Goal: Task Accomplishment & Management: Use online tool/utility

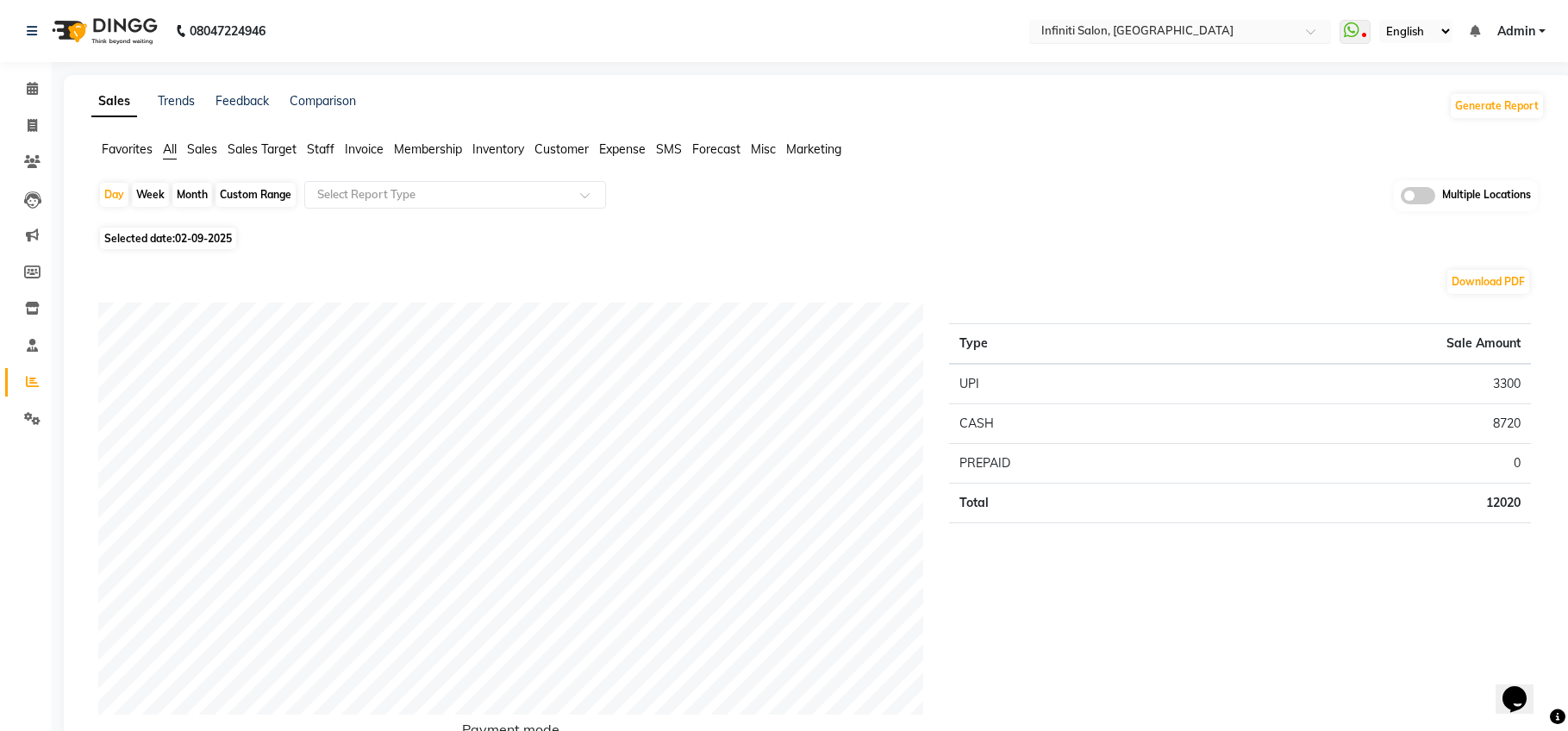
click at [1126, 33] on input "text" at bounding box center [1164, 32] width 250 height 17
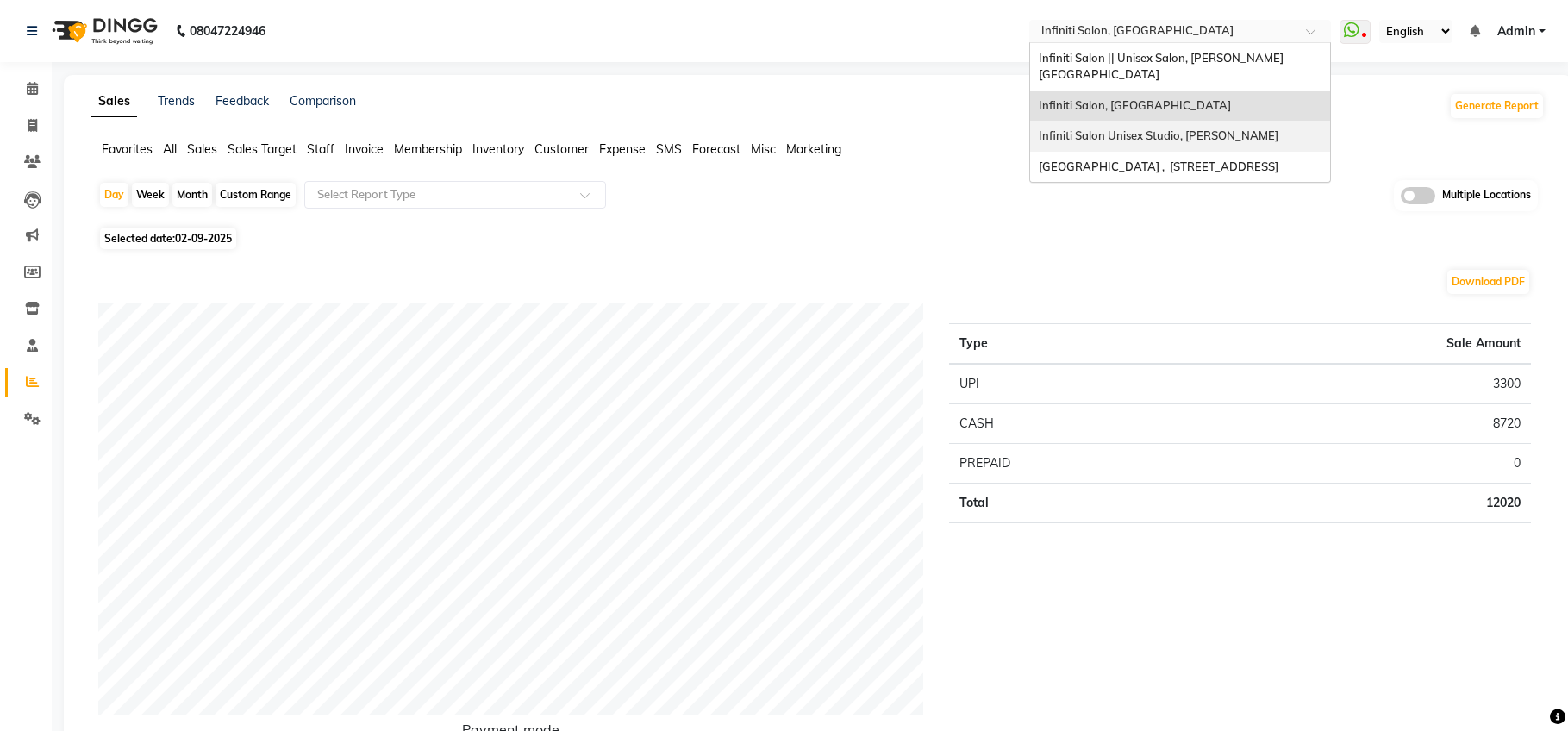
click at [1143, 128] on span "Infiniti Salon Unisex Studio, [PERSON_NAME]" at bounding box center [1159, 135] width 239 height 14
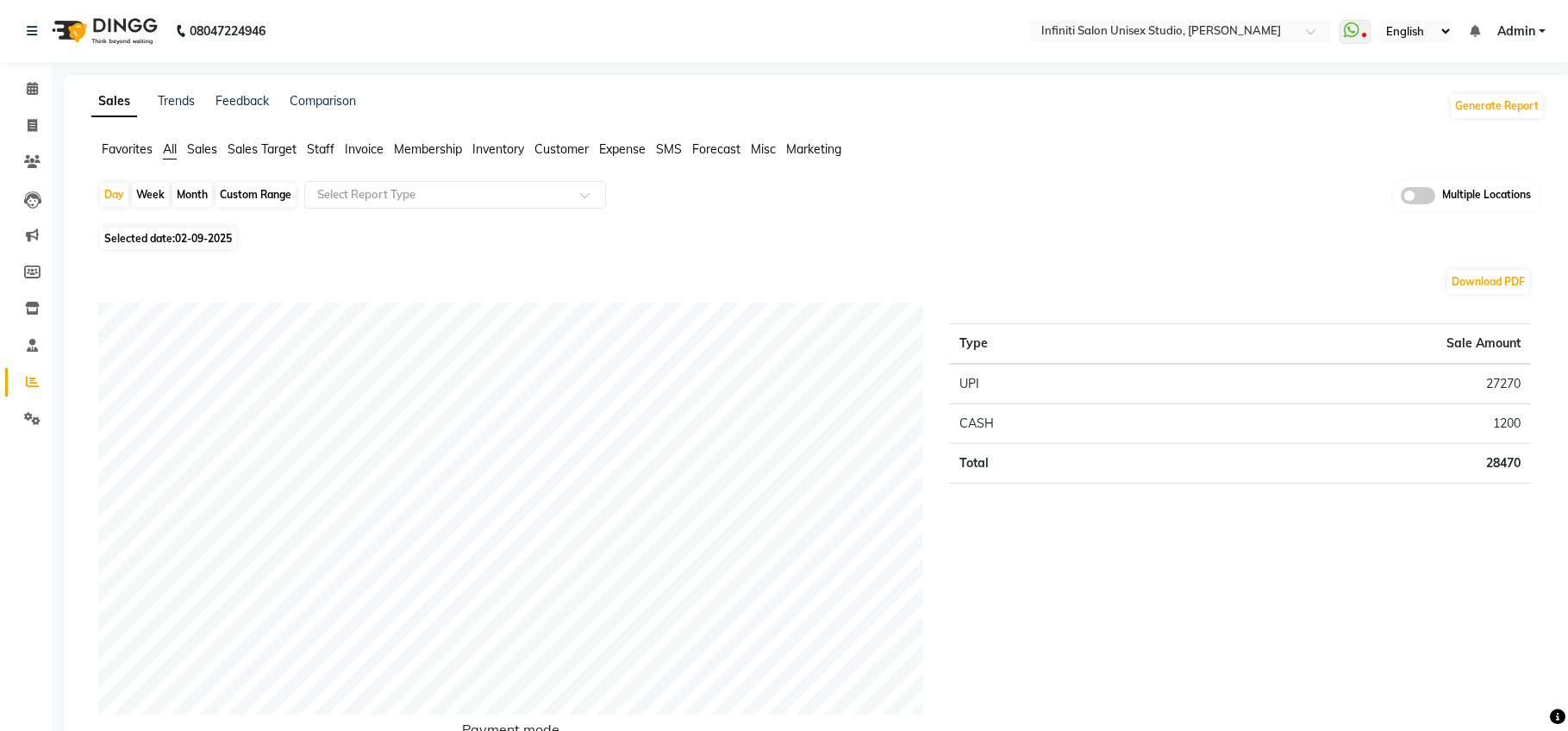
click at [202, 200] on div "Month" at bounding box center [193, 195] width 40 height 24
select select "9"
select select "2025"
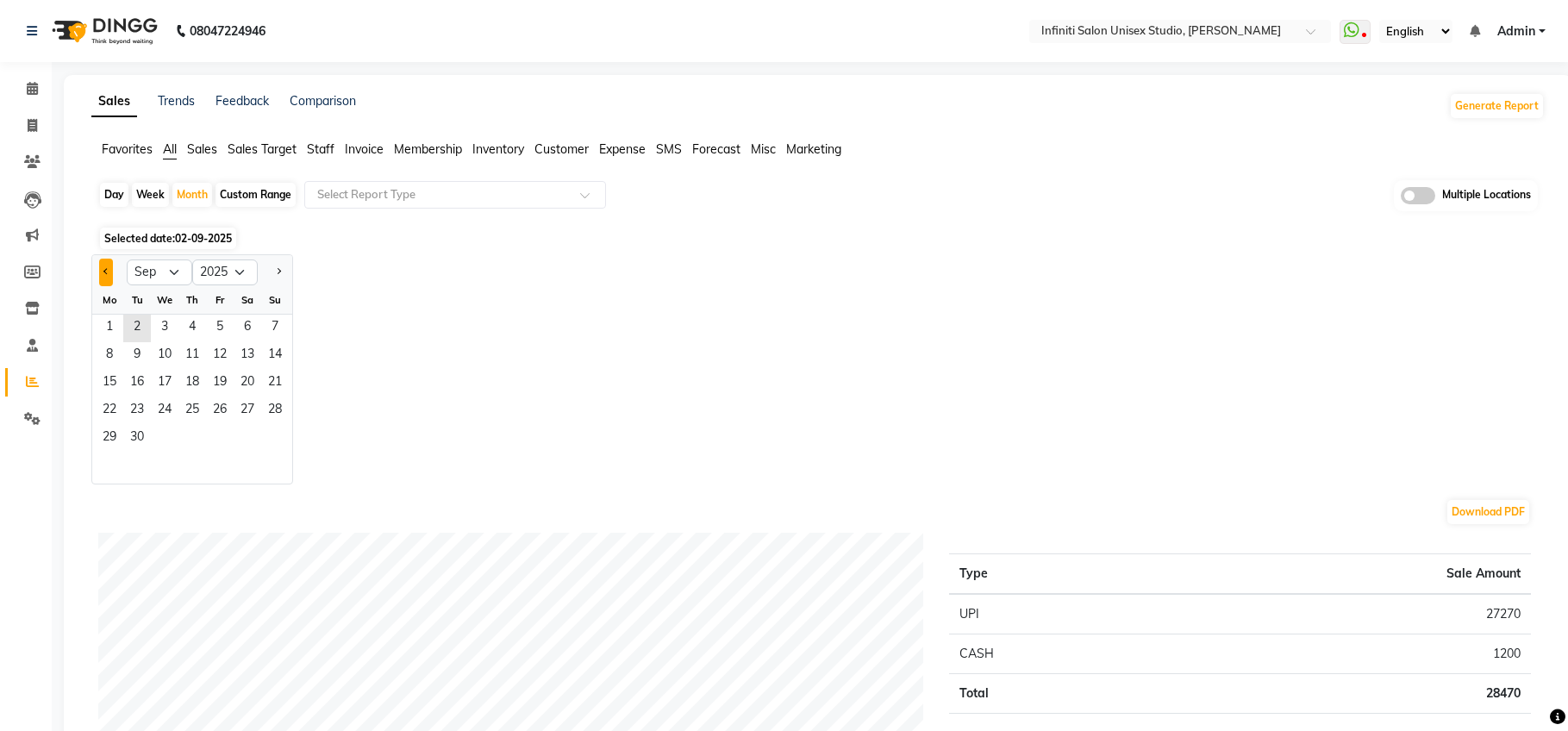
click at [110, 270] on button "Previous month" at bounding box center [106, 272] width 14 height 28
select select "8"
click at [226, 326] on span "1" at bounding box center [220, 329] width 28 height 28
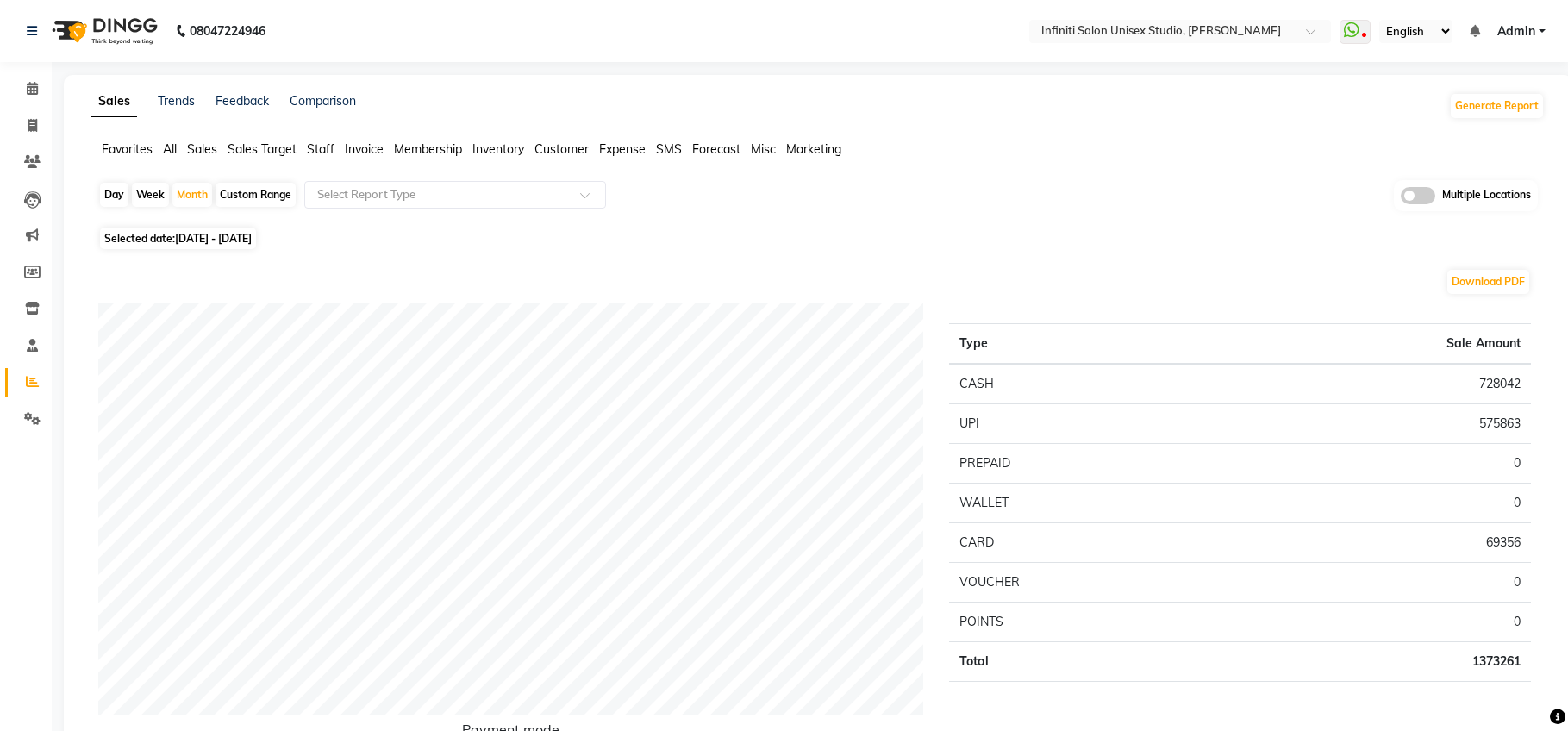
click at [583, 153] on span "Customer" at bounding box center [561, 149] width 55 height 16
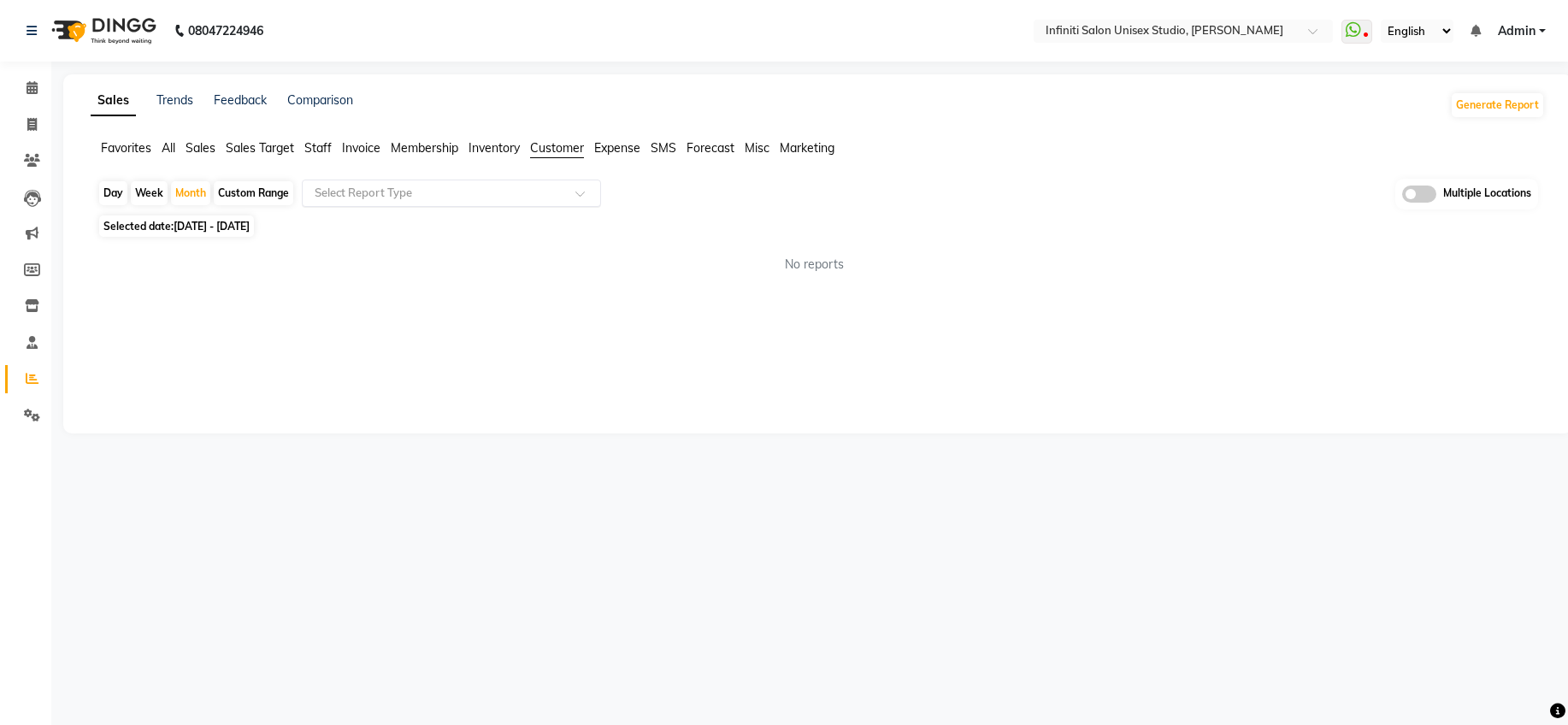
click at [503, 204] on div "Select Report Type" at bounding box center [451, 193] width 300 height 28
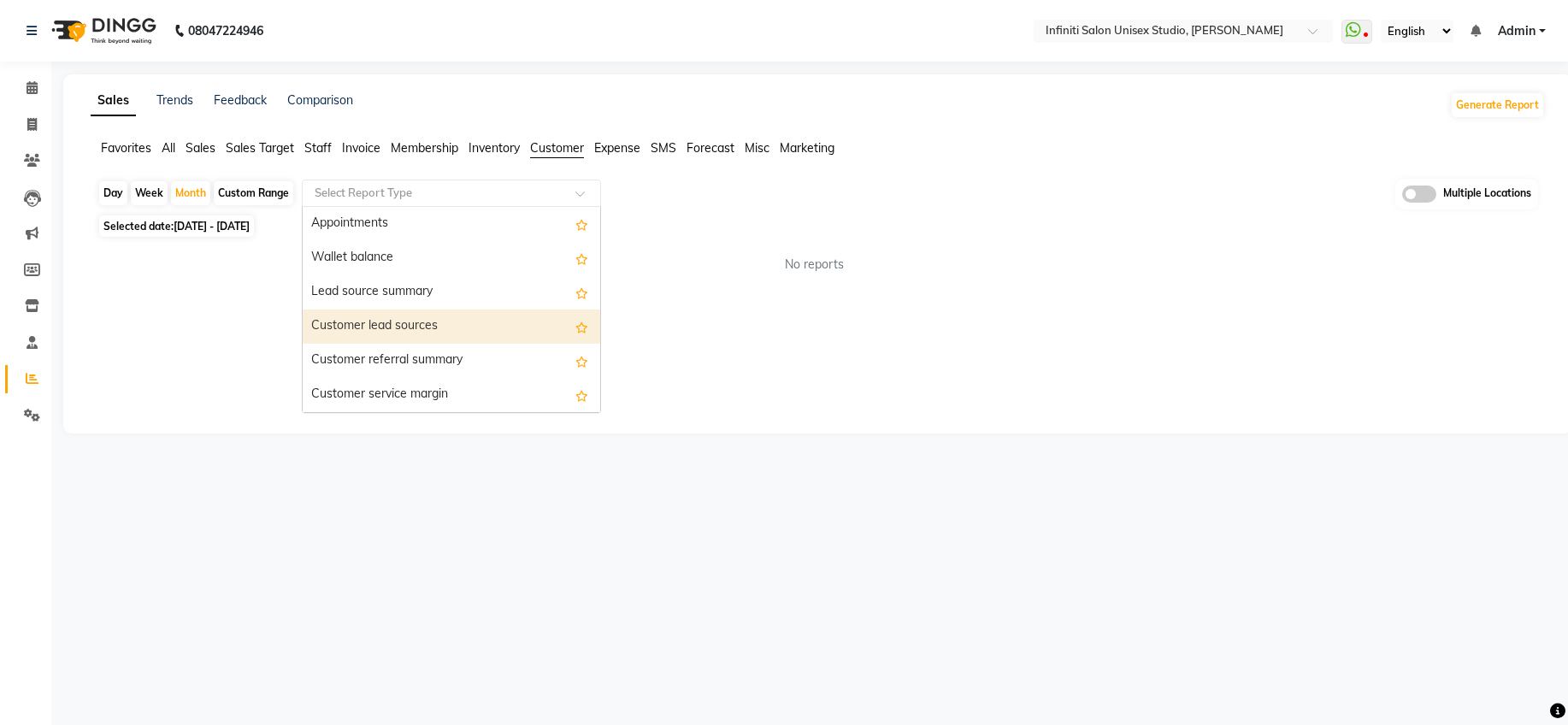
click at [430, 319] on div "Customer lead sources" at bounding box center [451, 326] width 298 height 34
select select "full_report"
select select "csv"
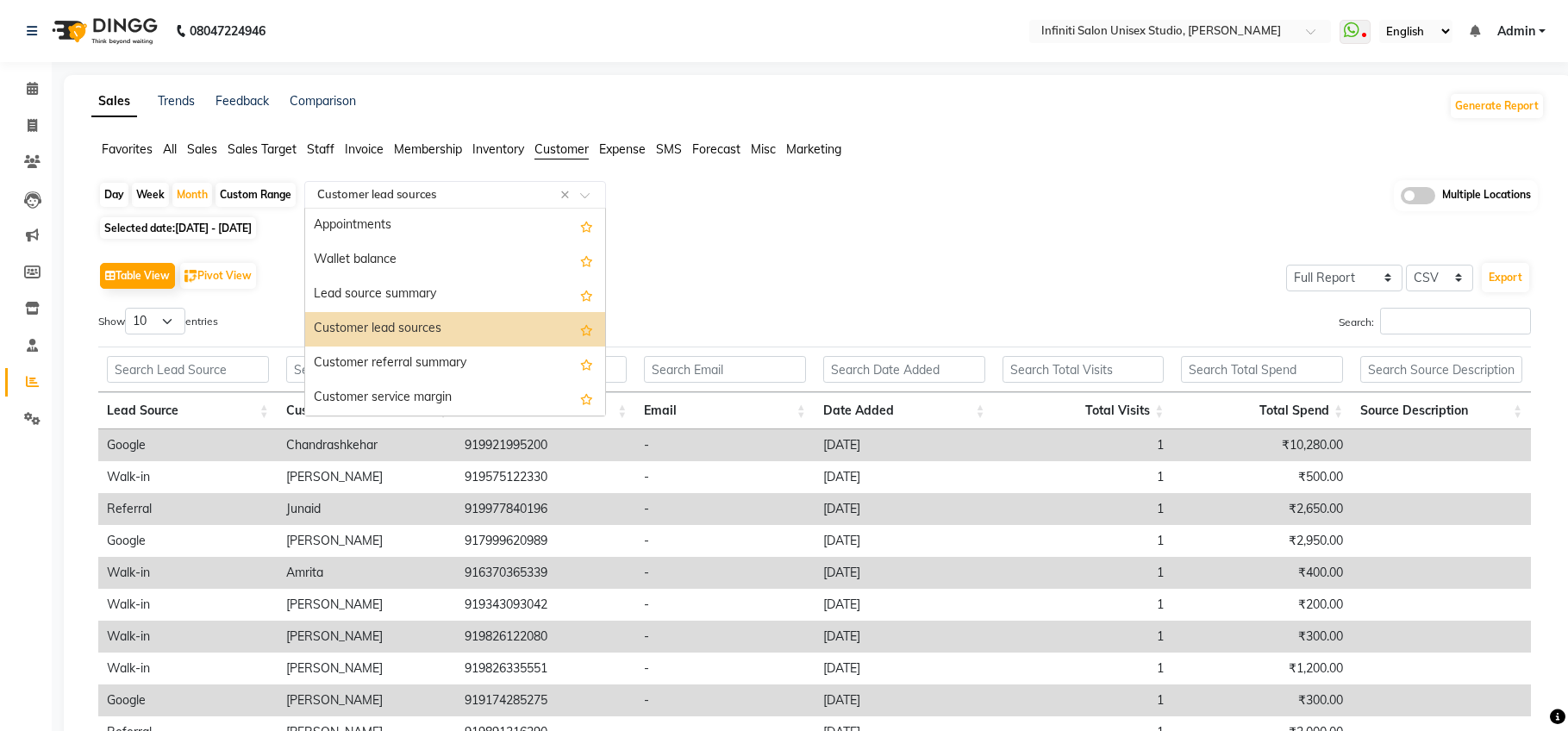
click at [427, 202] on input "text" at bounding box center [438, 194] width 248 height 17
click at [414, 281] on div "Lead source summary" at bounding box center [455, 294] width 300 height 35
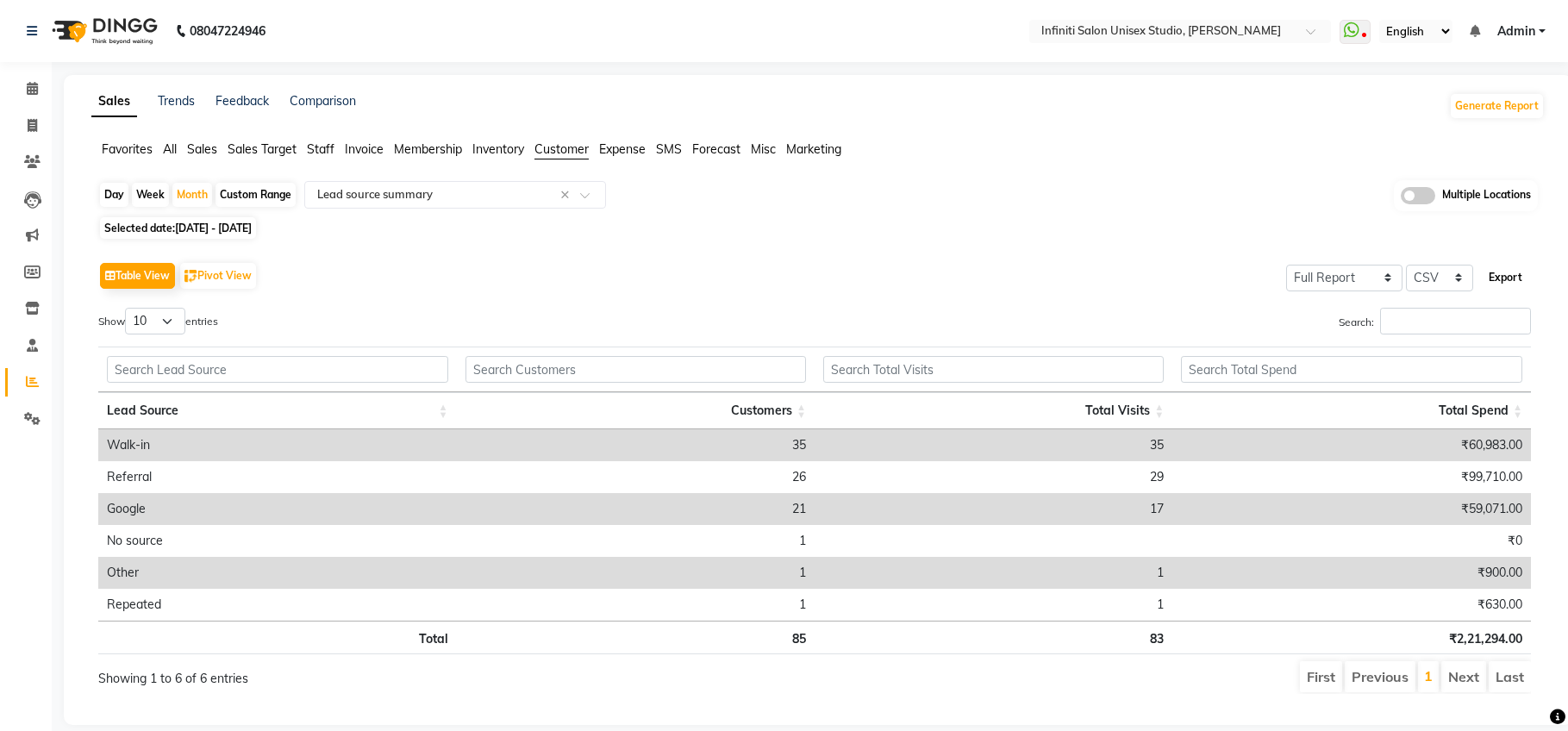
click at [1495, 278] on button "Export" at bounding box center [1506, 278] width 48 height 30
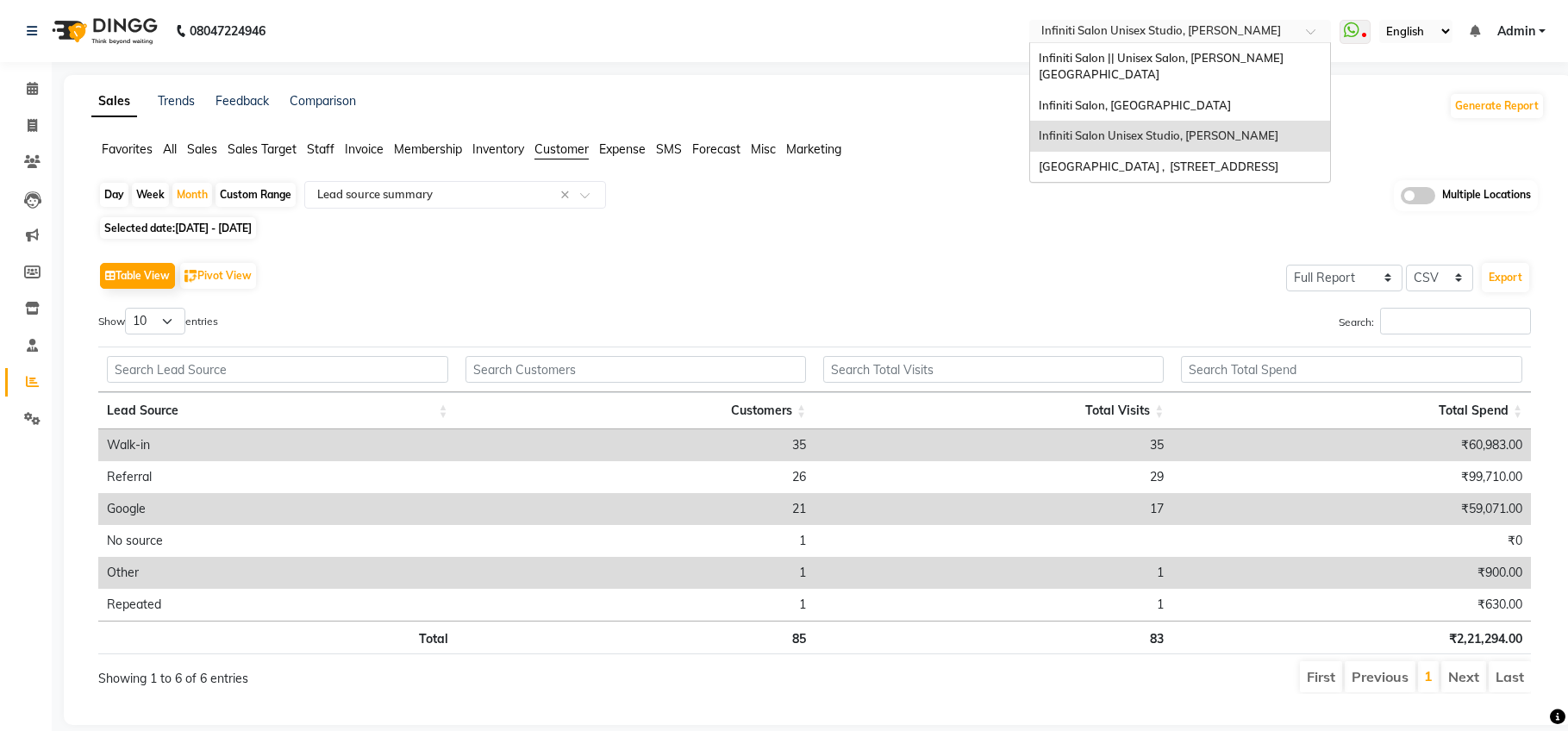
click at [1054, 32] on input "text" at bounding box center [1164, 32] width 250 height 17
click at [1088, 59] on span "Infiniti Salon || Unisex Salon, [PERSON_NAME][GEOGRAPHIC_DATA]" at bounding box center [1162, 66] width 244 height 31
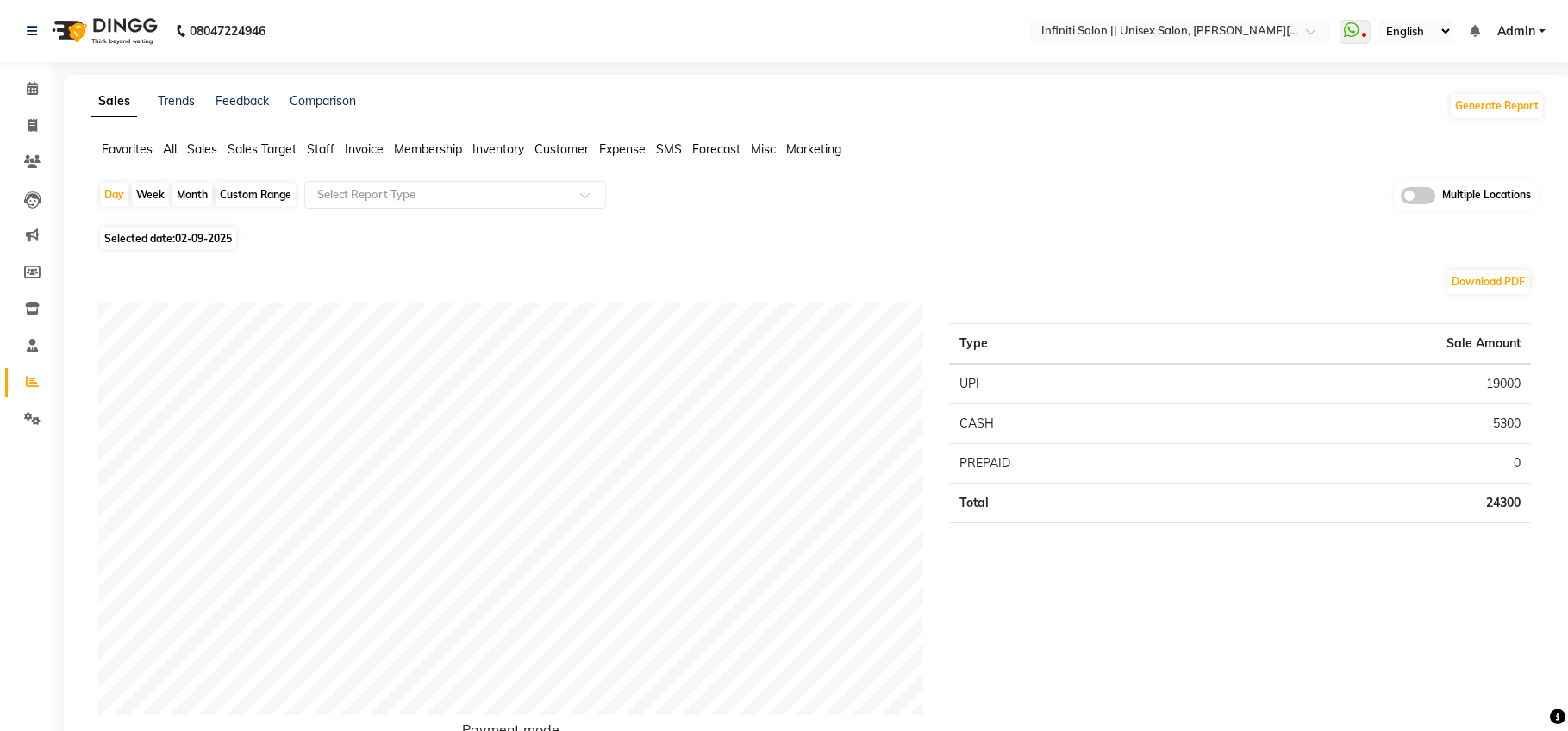
click at [549, 148] on span "Customer" at bounding box center [561, 149] width 55 height 16
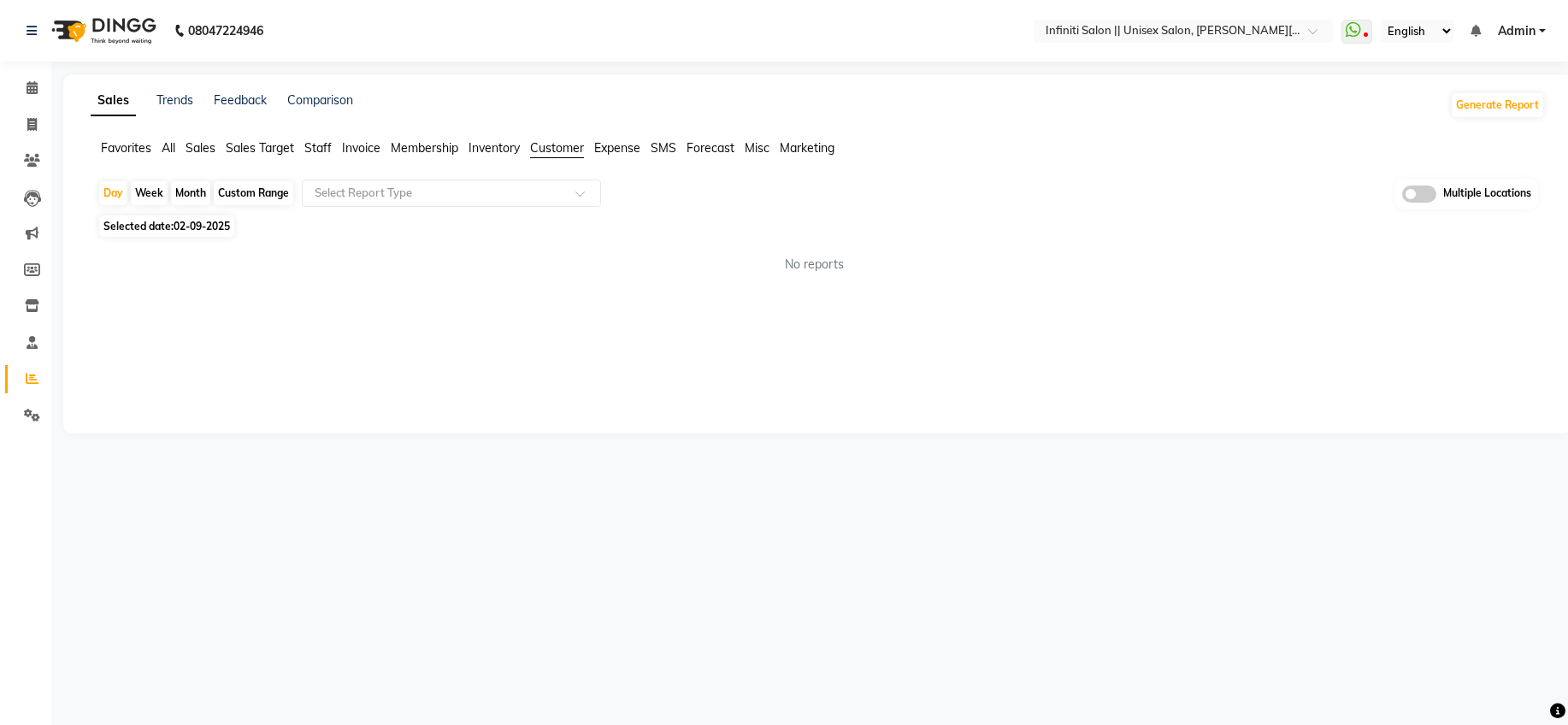
click at [193, 188] on div "Month" at bounding box center [191, 193] width 39 height 24
select select "9"
select select "2025"
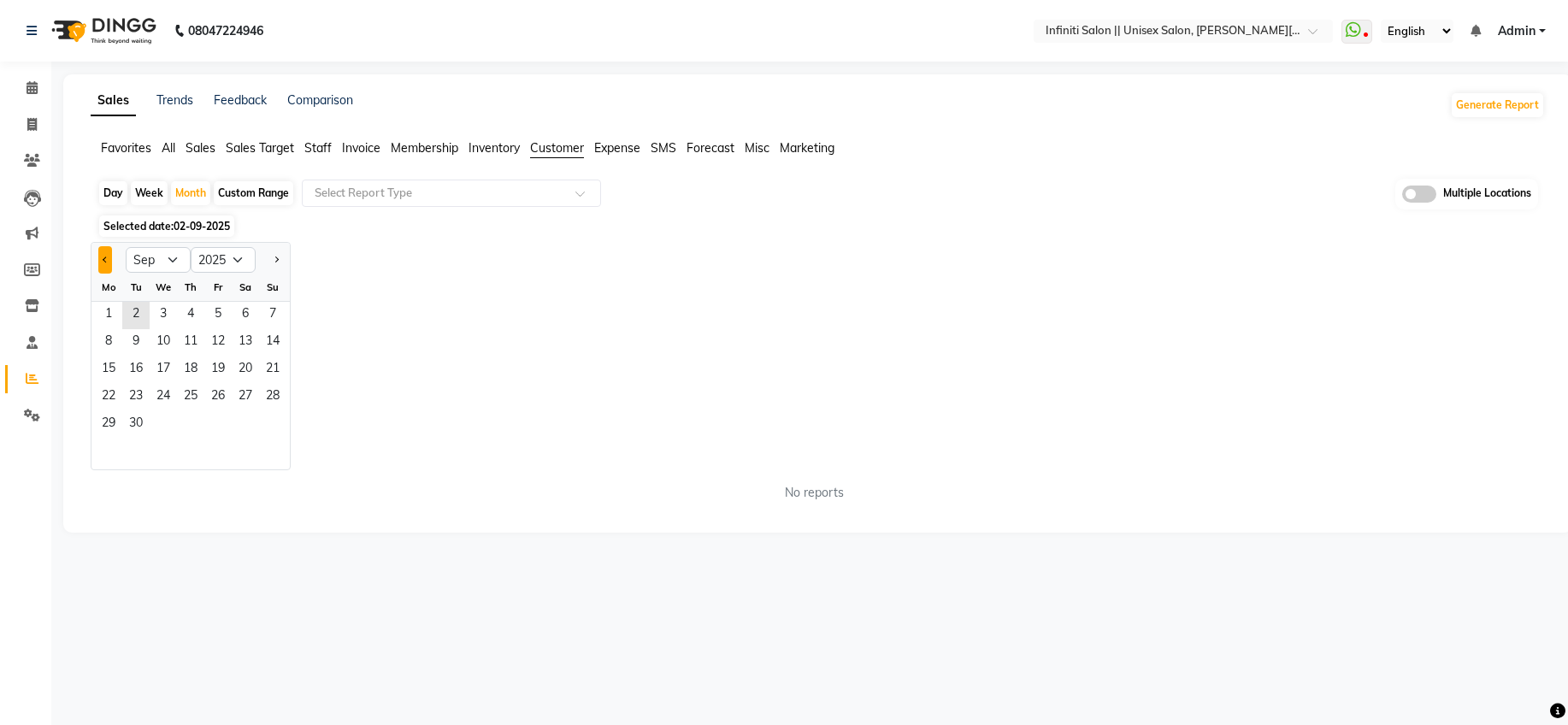
click at [102, 266] on button "Previous month" at bounding box center [105, 260] width 14 height 28
select select "8"
click at [218, 313] on span "1" at bounding box center [218, 315] width 28 height 28
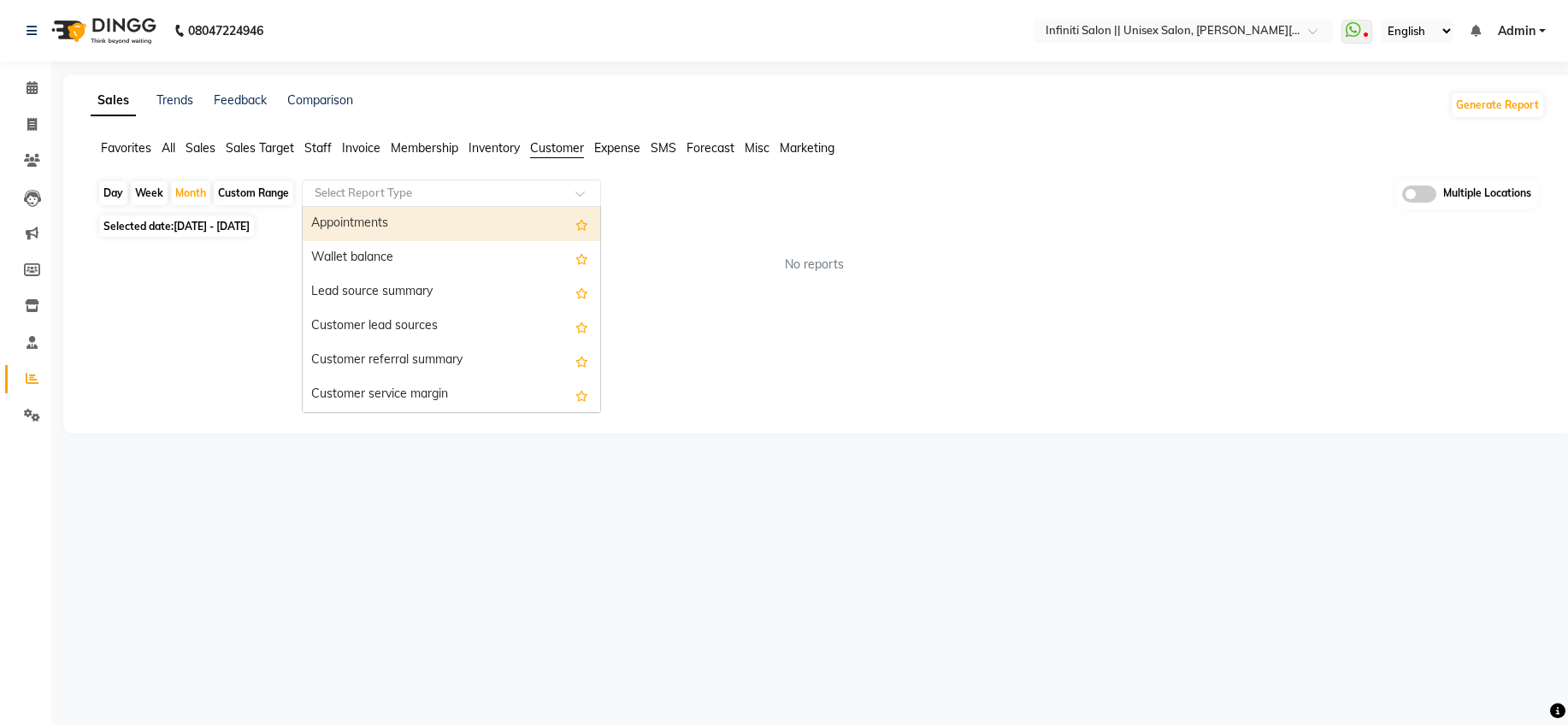
click at [397, 194] on input "text" at bounding box center [435, 192] width 246 height 17
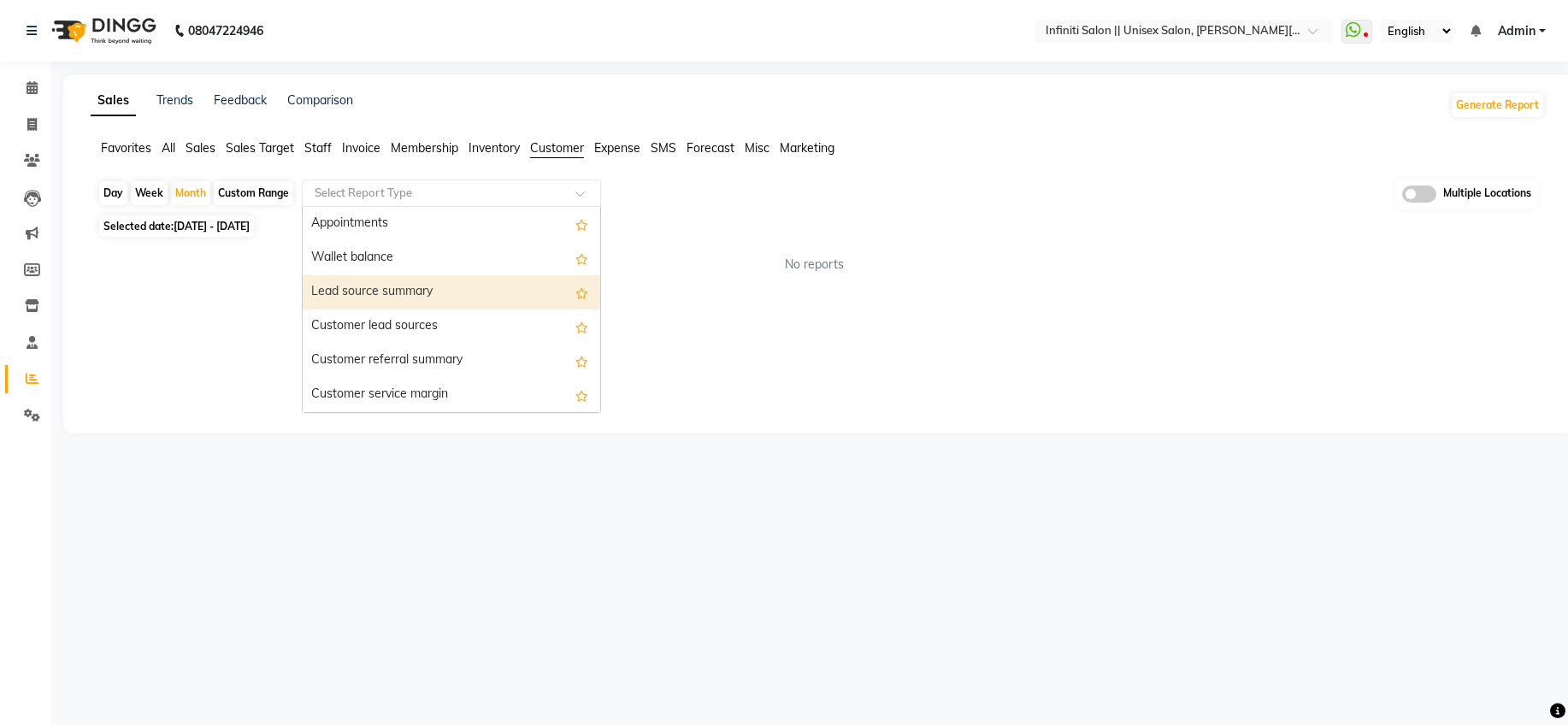
click at [401, 296] on div "Lead source summary" at bounding box center [451, 292] width 298 height 34
select select "full_report"
select select "csv"
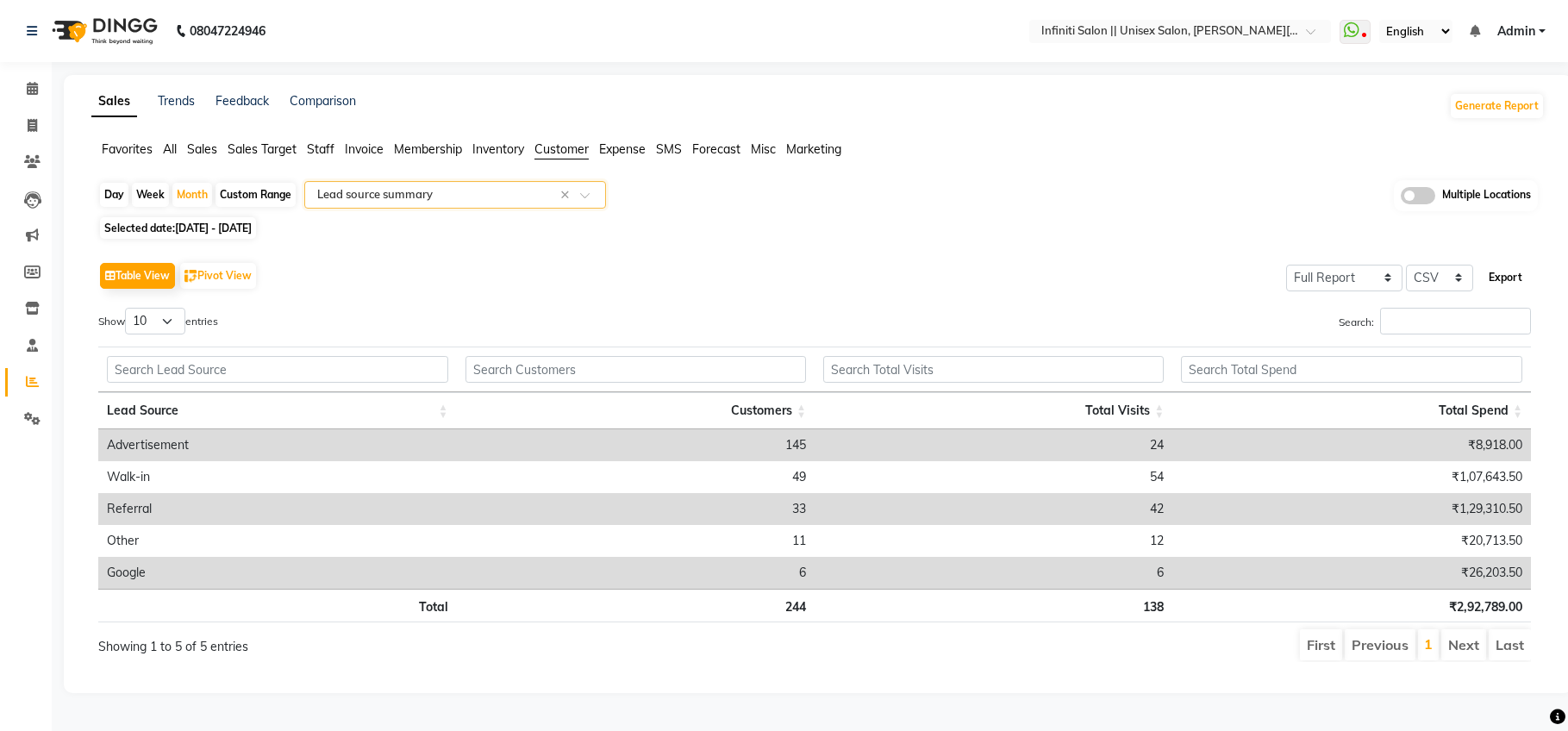
click at [1515, 280] on button "Export" at bounding box center [1506, 278] width 48 height 30
click at [33, 94] on icon at bounding box center [32, 87] width 11 height 13
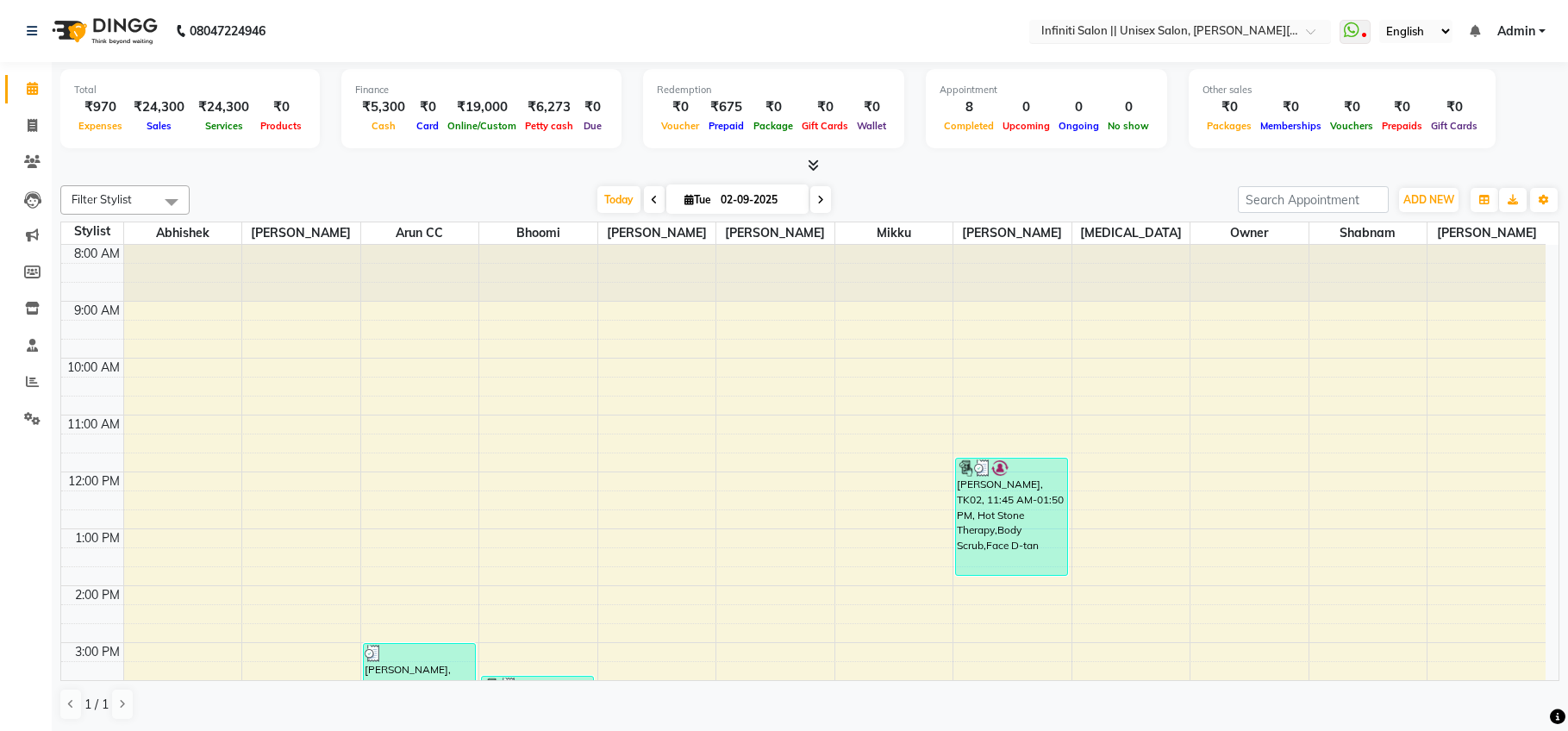
click at [1111, 31] on input "text" at bounding box center [1164, 32] width 250 height 17
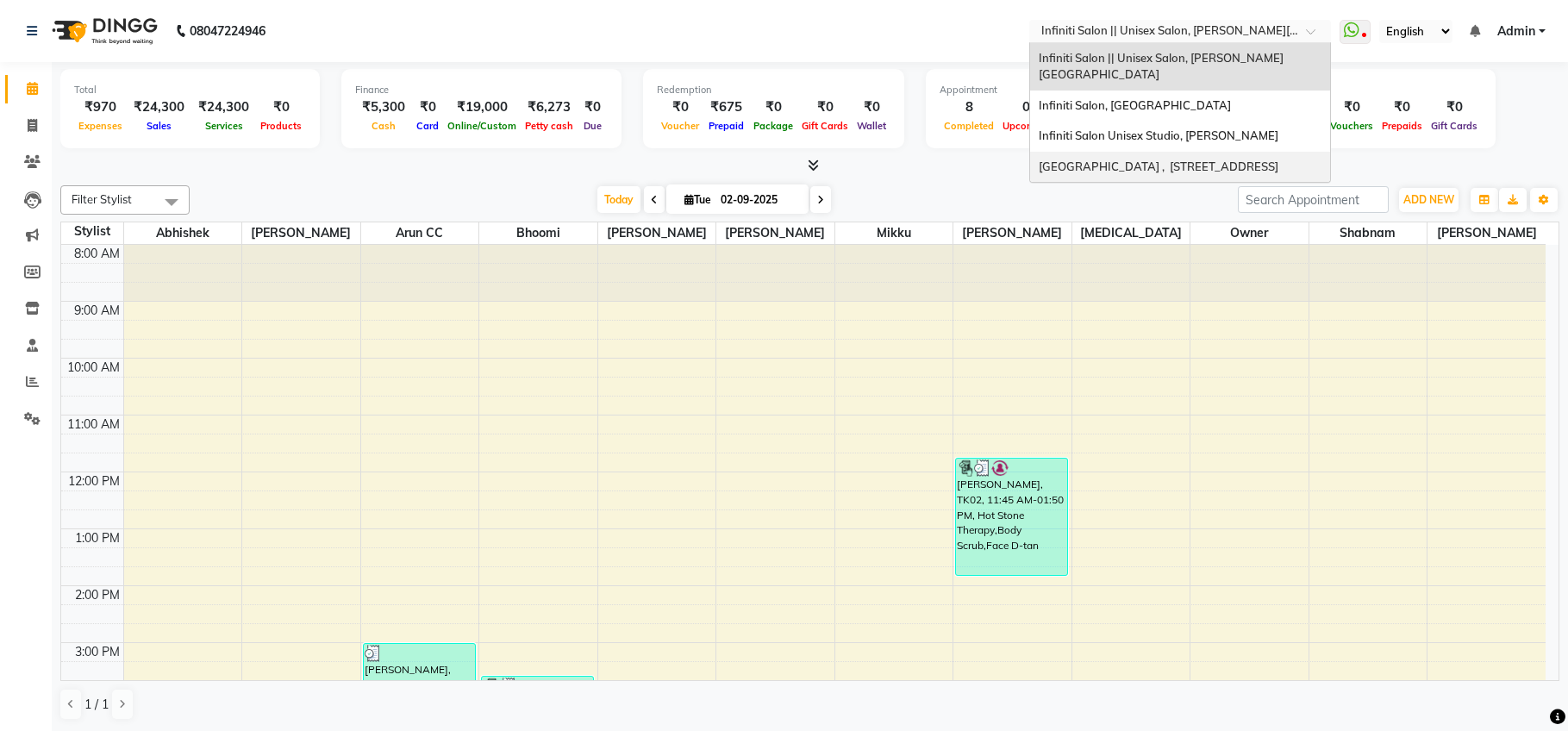
click at [1123, 160] on span "Infiniti Academy , 29 Central Avenue" at bounding box center [1159, 167] width 239 height 14
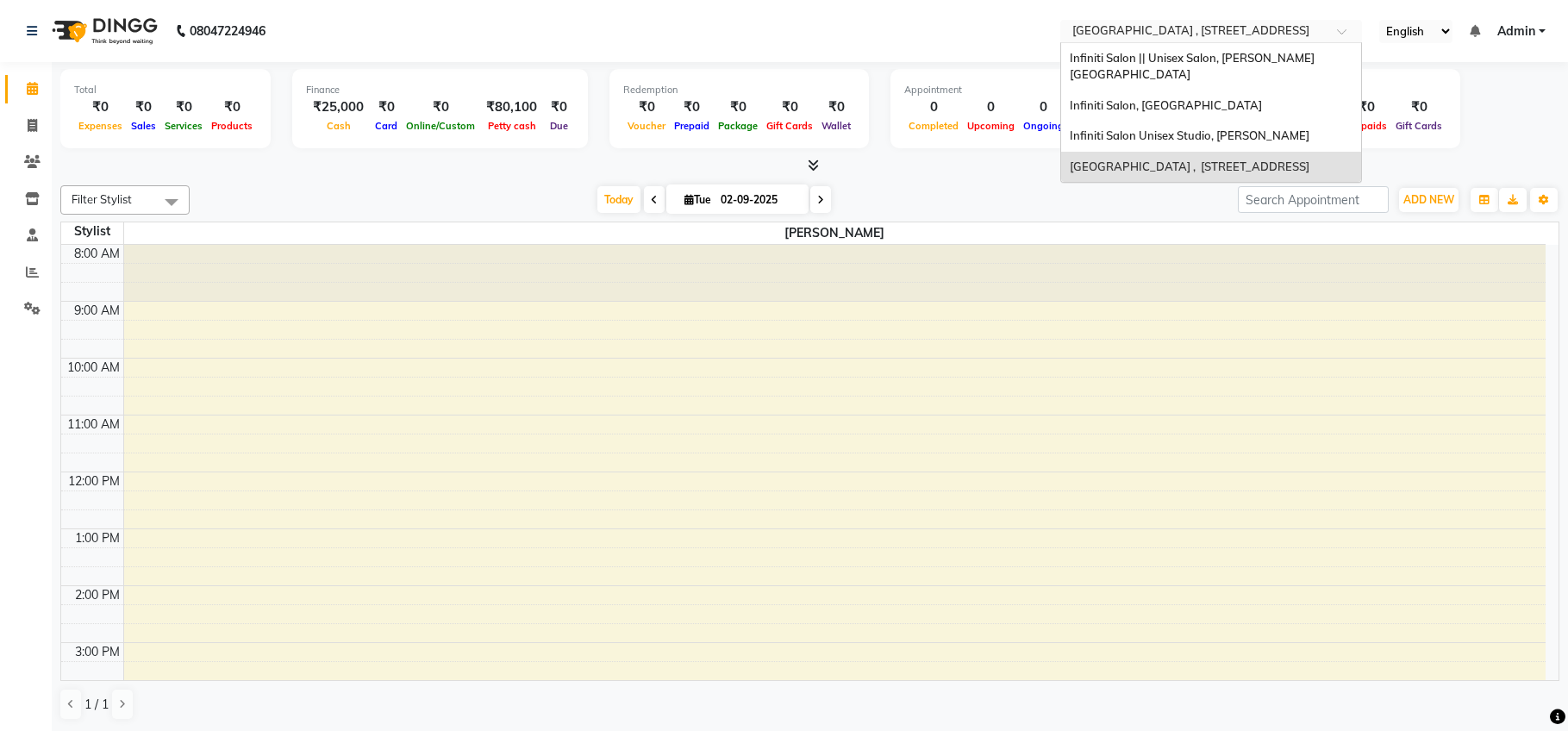
click at [1148, 30] on input "text" at bounding box center [1194, 32] width 250 height 17
click at [1149, 98] on span "Infiniti Salon, [GEOGRAPHIC_DATA]" at bounding box center [1167, 105] width 193 height 14
